Goal: Task Accomplishment & Management: Use online tool/utility

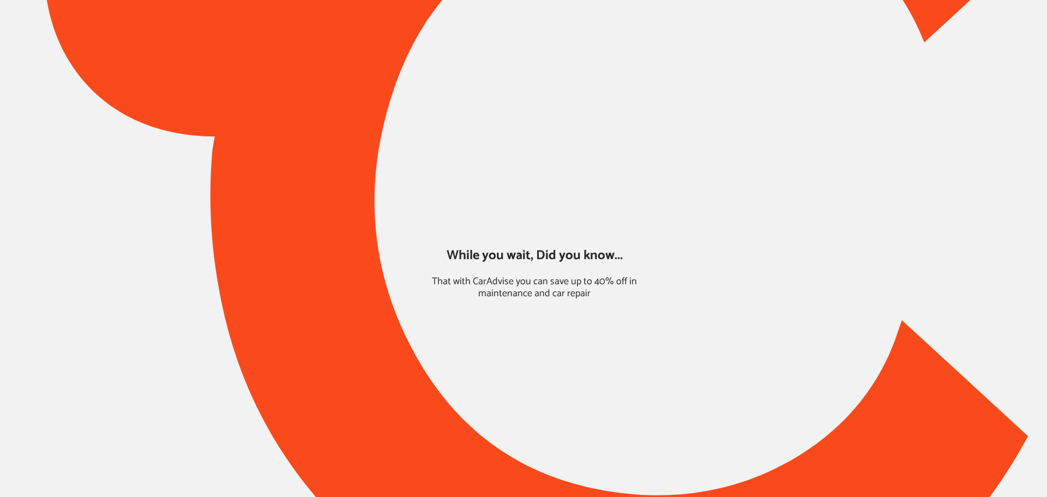
type input "*****"
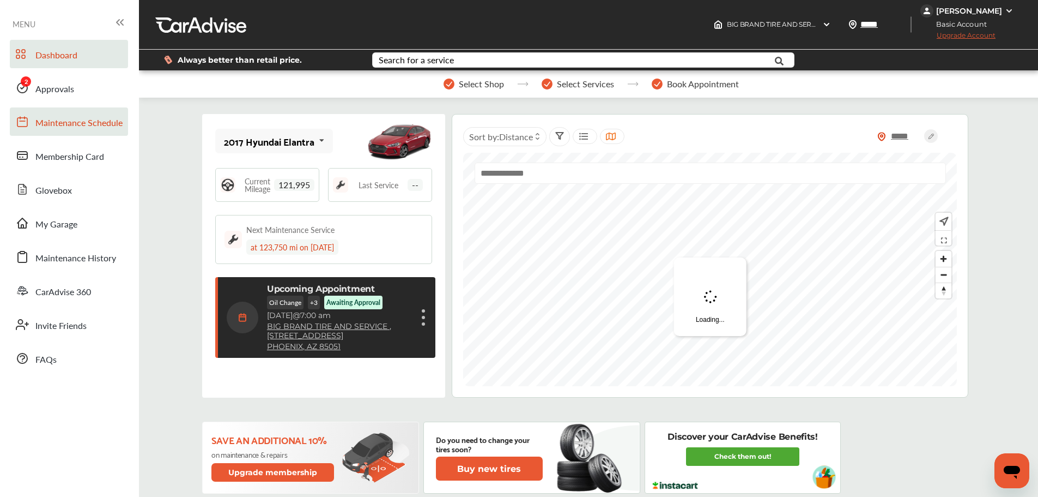
drag, startPoint x: 49, startPoint y: 96, endPoint x: 65, endPoint y: 108, distance: 20.3
click at [49, 96] on link "Approvals" at bounding box center [69, 88] width 118 height 28
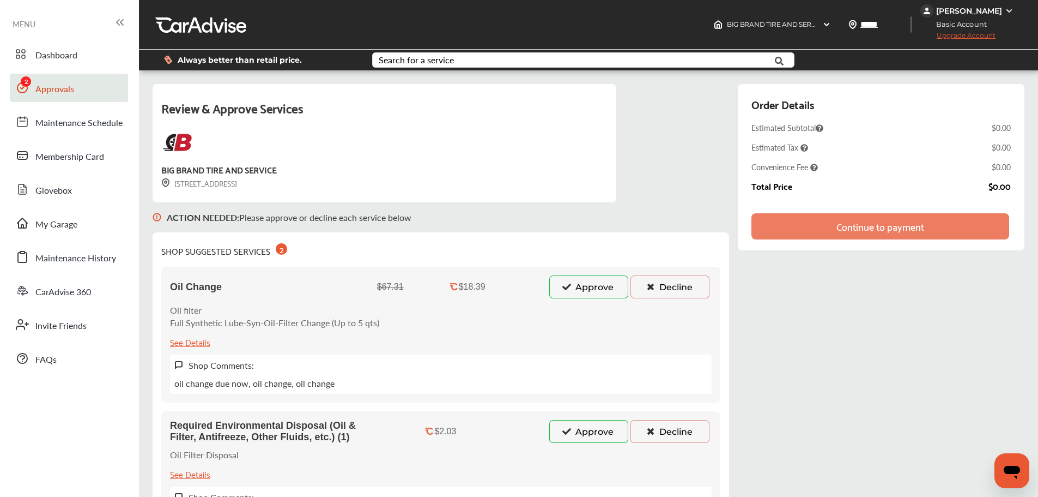
click at [592, 292] on button "Approve" at bounding box center [588, 286] width 79 height 23
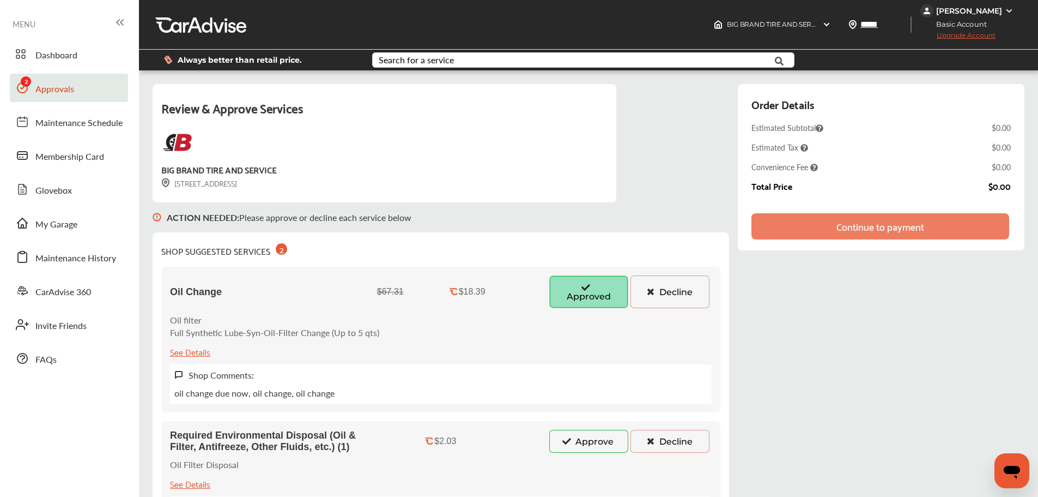
click at [582, 442] on button "Approve" at bounding box center [588, 441] width 79 height 23
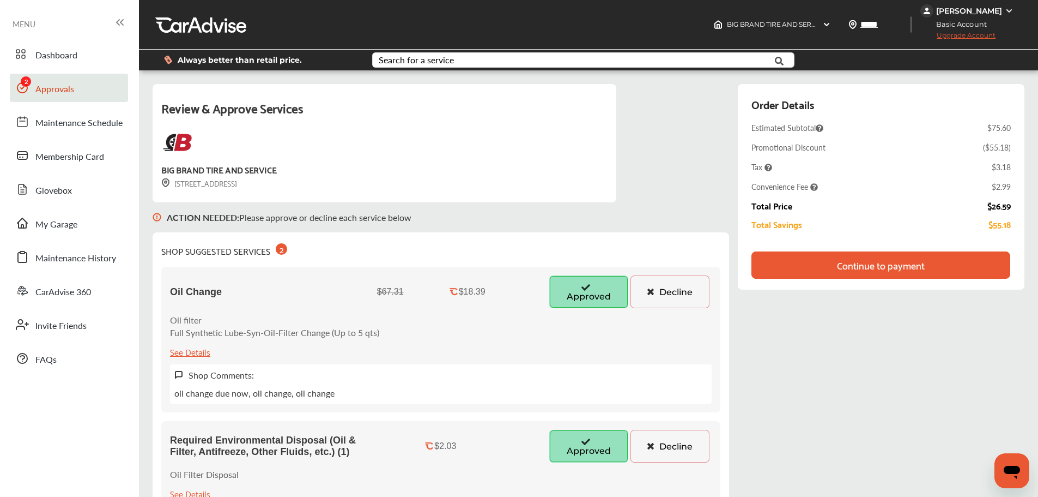
click at [891, 269] on div "Continue to payment" at bounding box center [881, 264] width 88 height 11
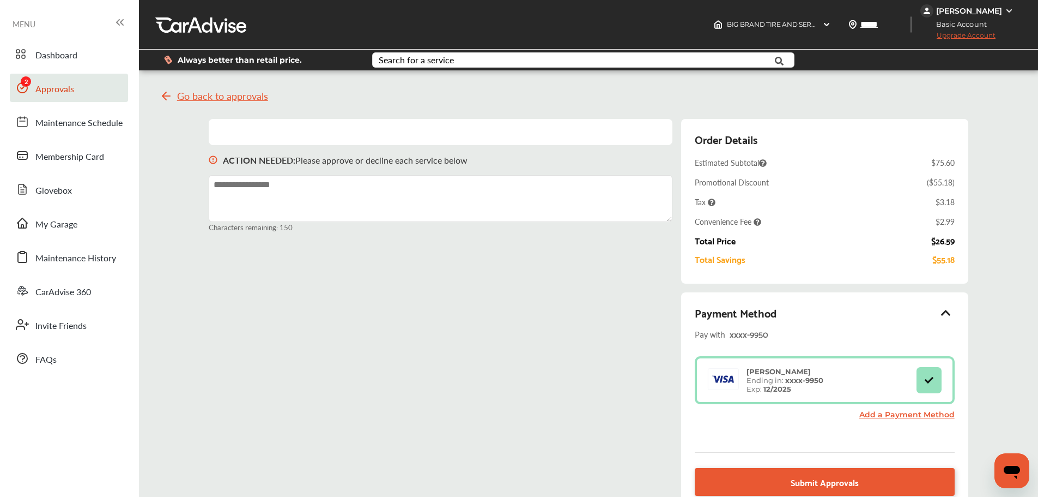
scroll to position [150, 0]
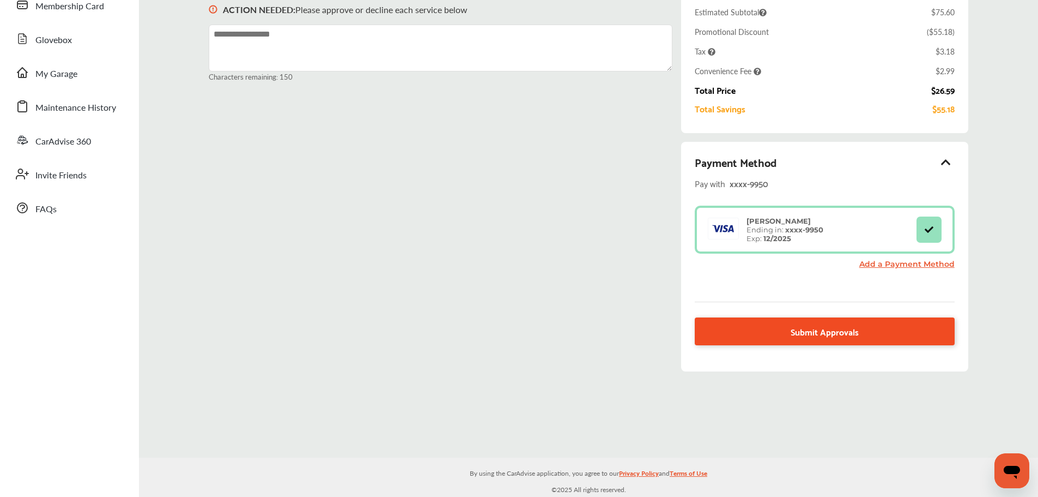
click at [836, 329] on span "Submit Approvals" at bounding box center [825, 331] width 68 height 15
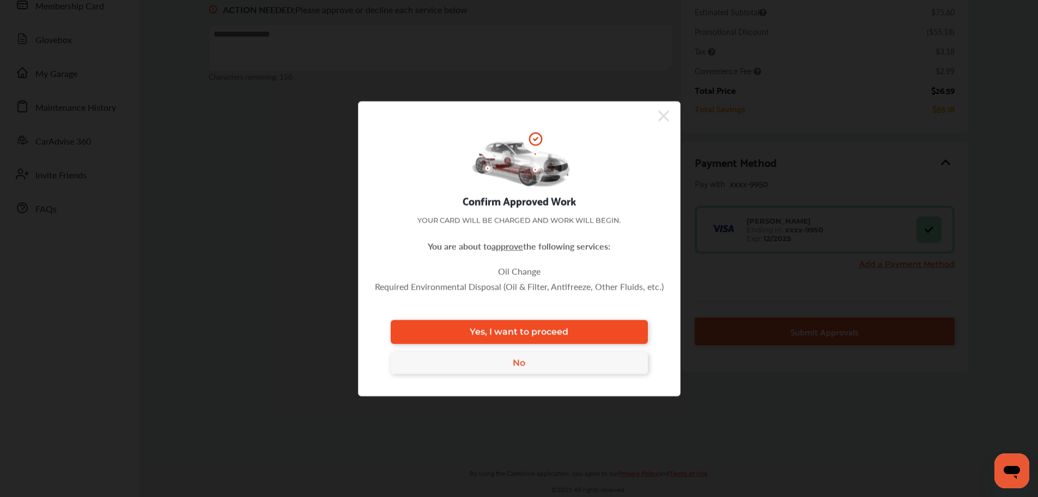
click at [619, 330] on link "Yes, I want to proceed" at bounding box center [519, 331] width 257 height 24
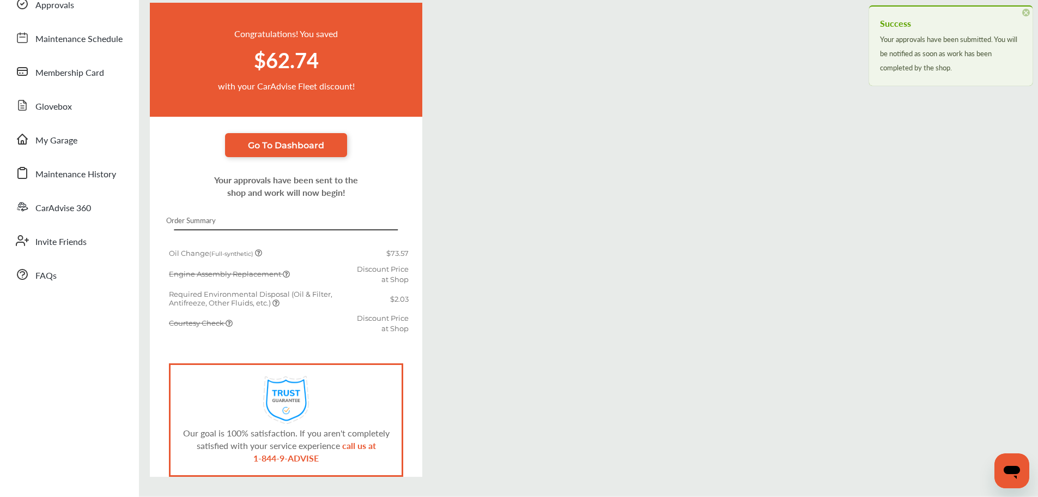
scroll to position [122, 0]
